Goal: Task Accomplishment & Management: Manage account settings

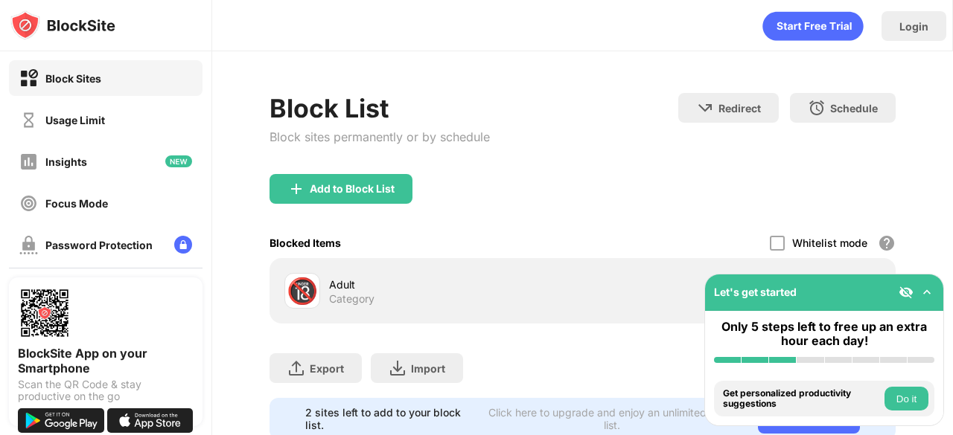
scroll to position [52, 11]
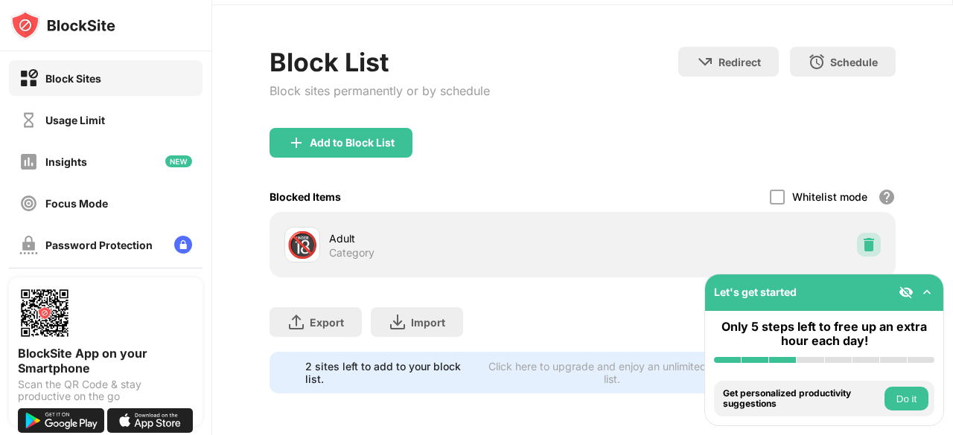
click at [857, 235] on div at bounding box center [869, 245] width 24 height 24
